Goal: Task Accomplishment & Management: Use online tool/utility

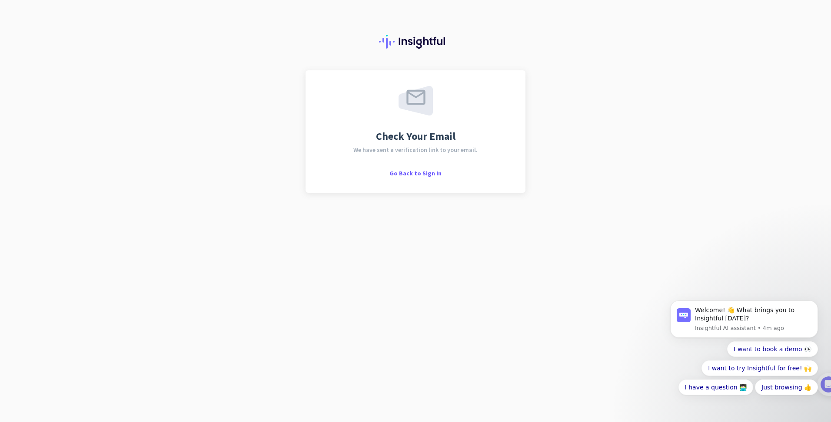
click at [427, 174] on span "Go Back to Sign In" at bounding box center [415, 173] width 52 height 8
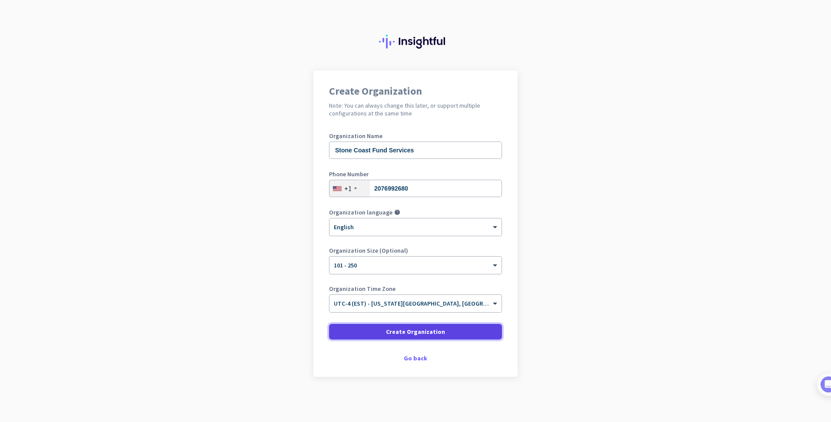
click at [453, 332] on span at bounding box center [415, 332] width 173 height 21
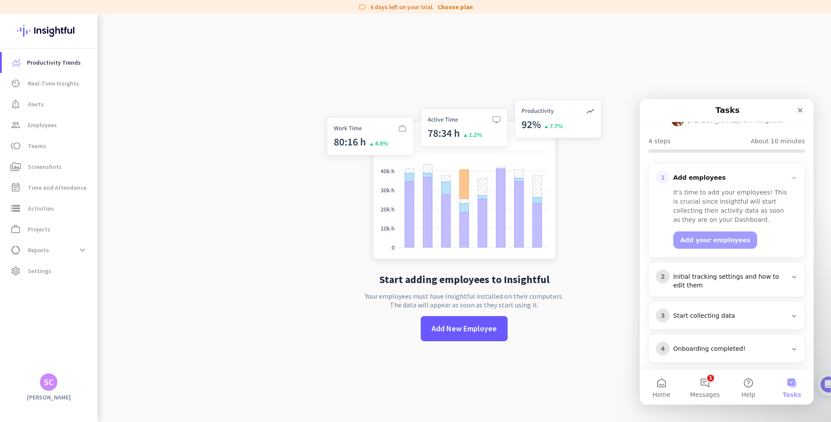
scroll to position [83, 0]
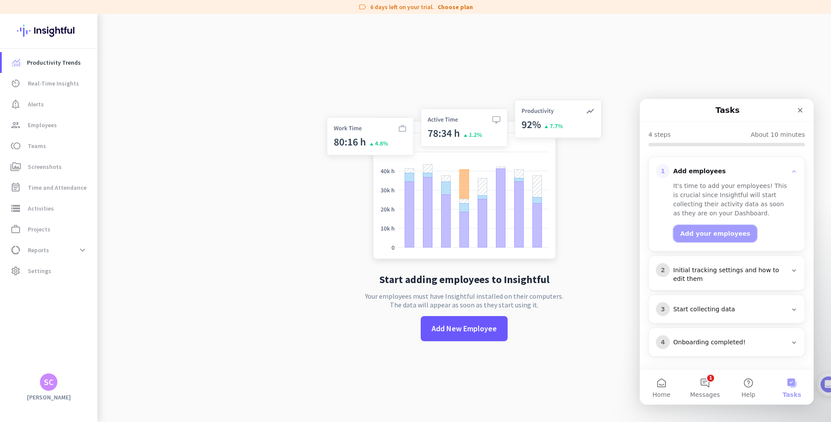
click at [718, 236] on button "Add your employees" at bounding box center [715, 233] width 84 height 17
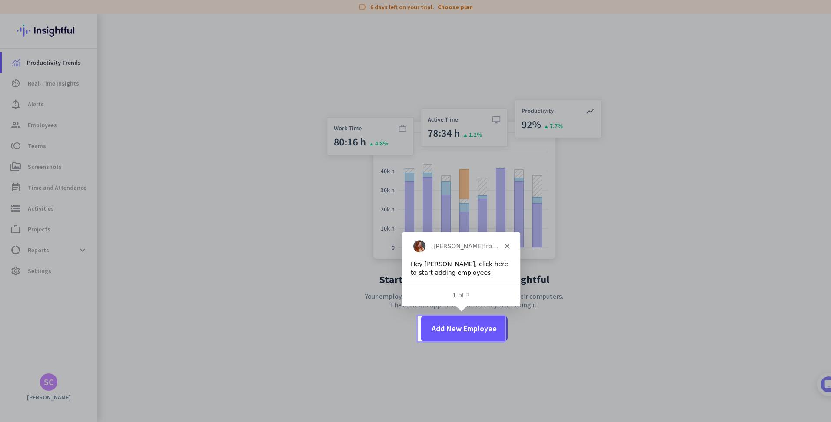
scroll to position [0, 0]
click at [463, 328] on span "Add New Employee" at bounding box center [463, 328] width 65 height 11
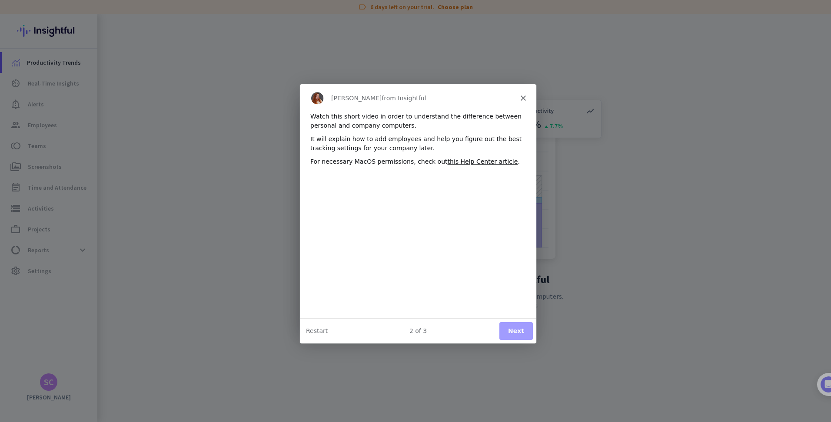
click at [516, 332] on button "Next" at bounding box center [515, 331] width 33 height 18
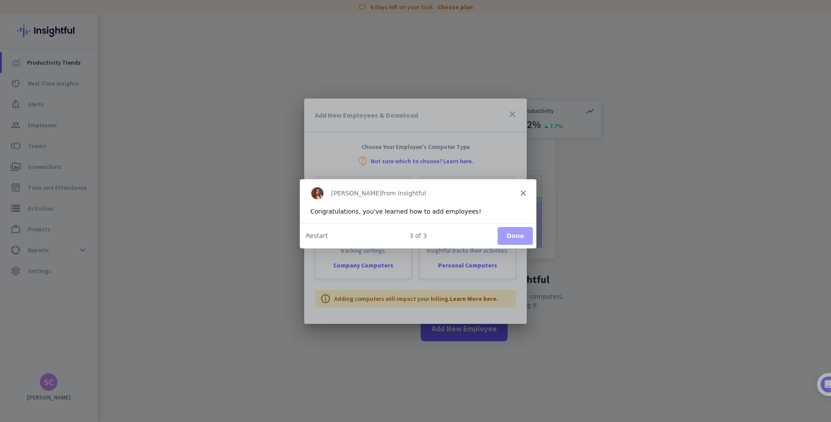
click at [514, 233] on button "Done" at bounding box center [514, 235] width 35 height 18
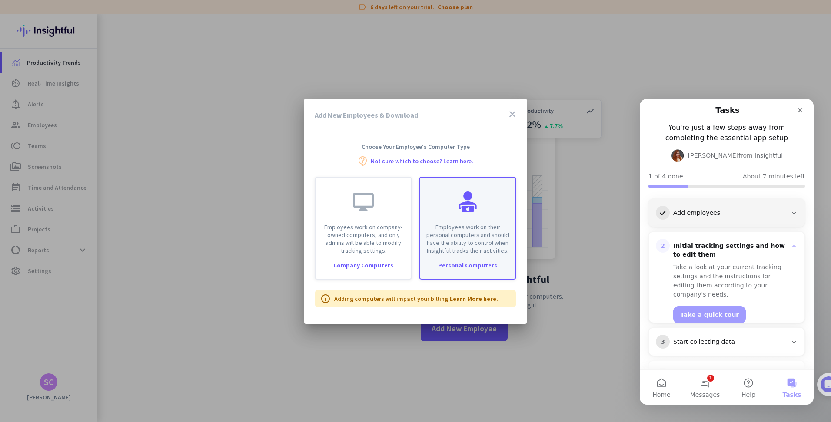
scroll to position [74, 0]
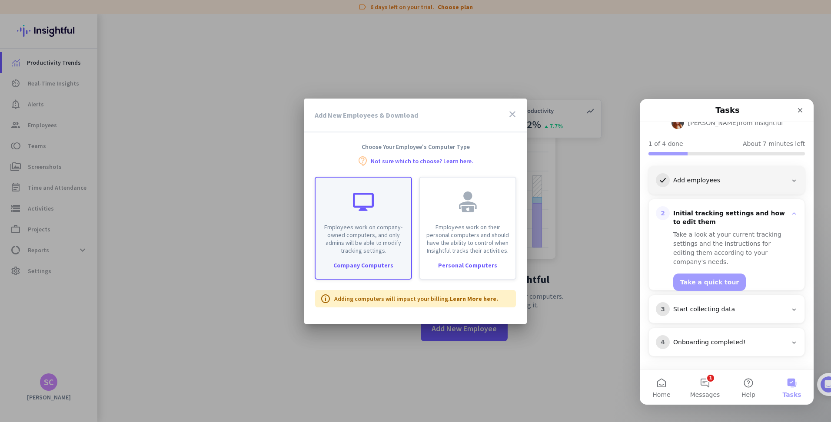
click at [377, 266] on div "Company Computers" at bounding box center [363, 265] width 96 height 6
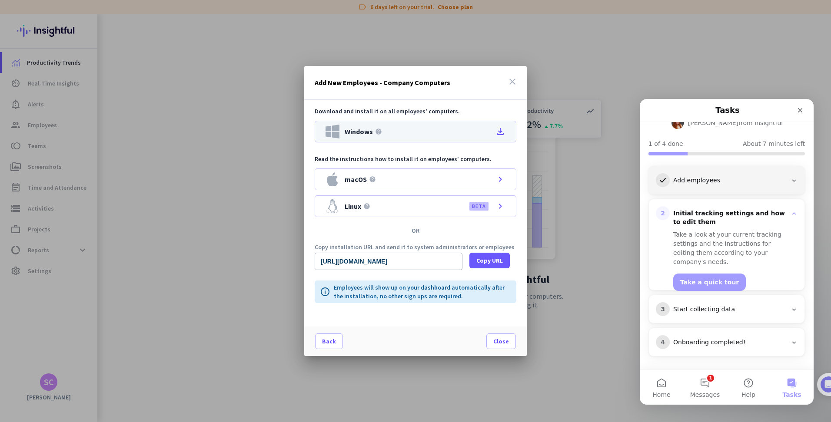
click at [503, 130] on icon "file_download" at bounding box center [500, 131] width 10 height 10
